Goal: Task Accomplishment & Management: Use online tool/utility

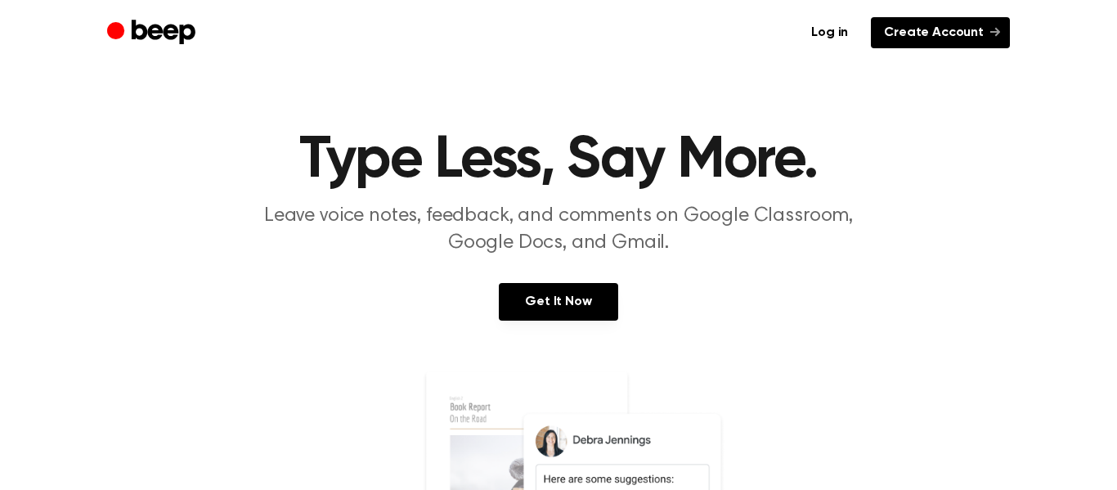
click at [960, 40] on link "Create Account" at bounding box center [939, 32] width 139 height 31
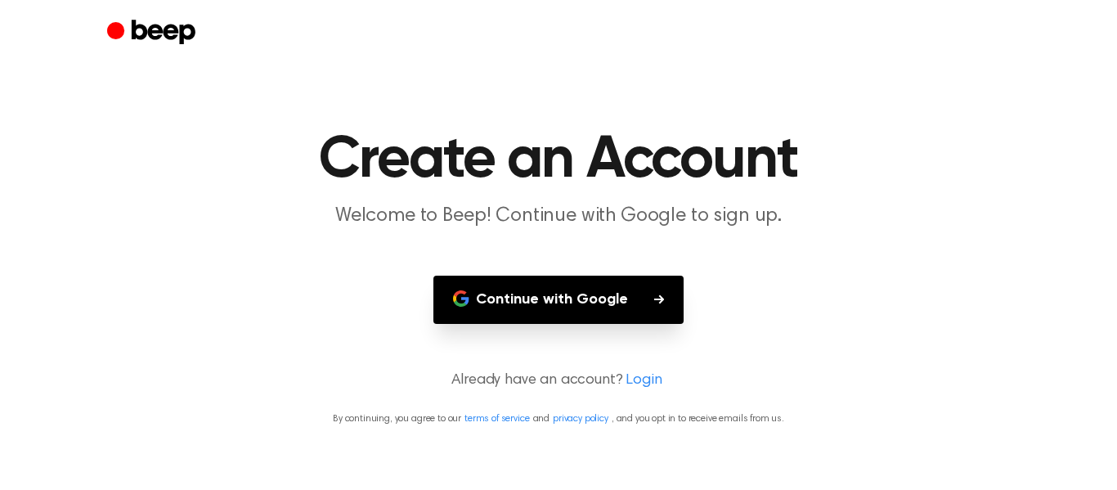
click at [553, 319] on button "Continue with Google" at bounding box center [558, 299] width 250 height 48
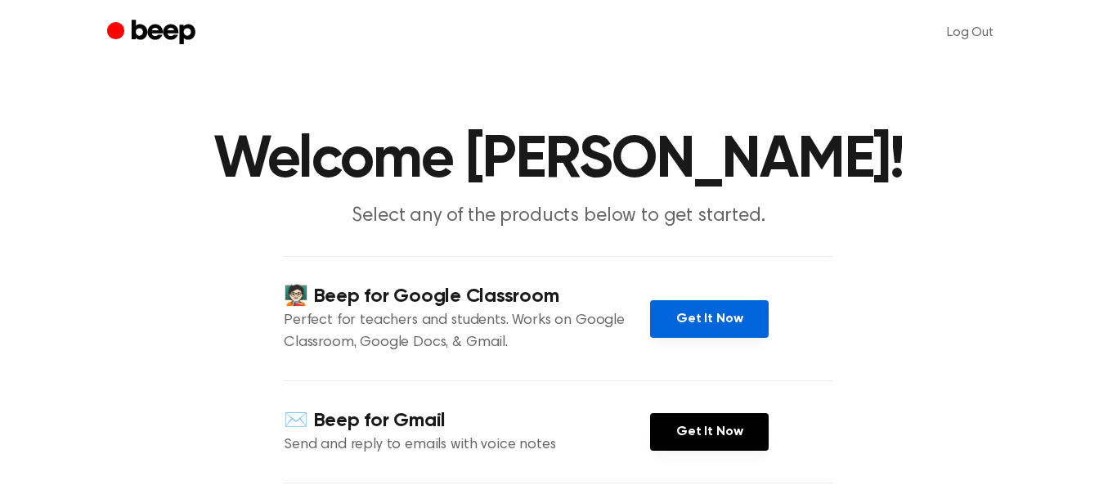
click at [687, 333] on link "Get It Now" at bounding box center [709, 319] width 119 height 38
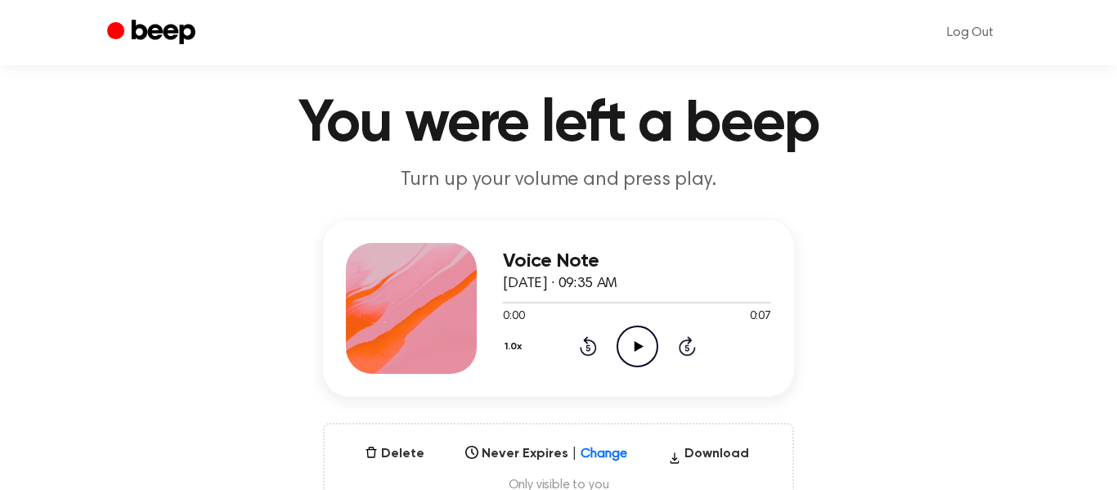
scroll to position [38, 0]
